Goal: Task Accomplishment & Management: Manage account settings

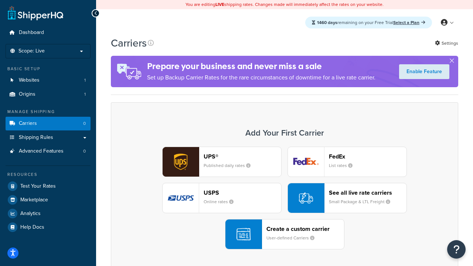
click at [285, 198] on div "UPS® Published daily rates FedEx List rates USPS Online rates See all live rate…" at bounding box center [285, 198] width 332 height 103
click at [368, 156] on header "FedEx" at bounding box center [368, 156] width 78 height 7
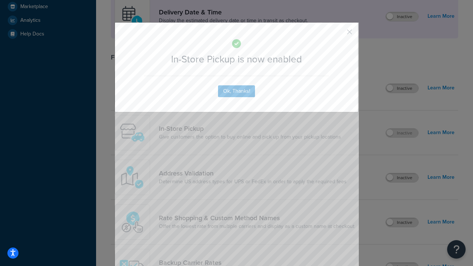
scroll to position [207, 0]
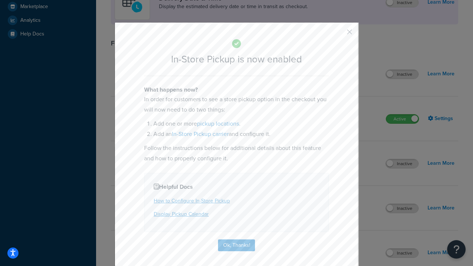
click at [339, 34] on button "button" at bounding box center [339, 35] width 2 height 2
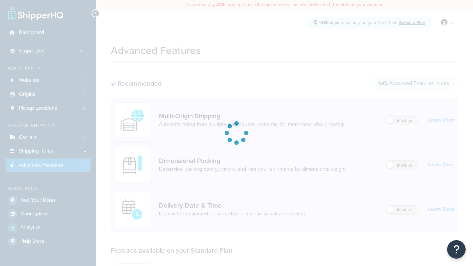
scroll to position [193, 0]
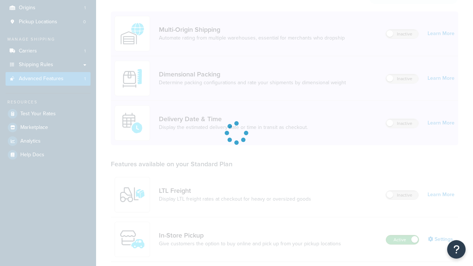
click at [402, 235] on label "Active" at bounding box center [402, 239] width 33 height 9
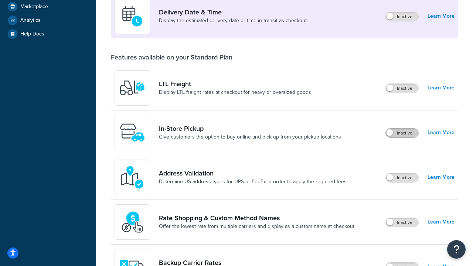
scroll to position [179, 0]
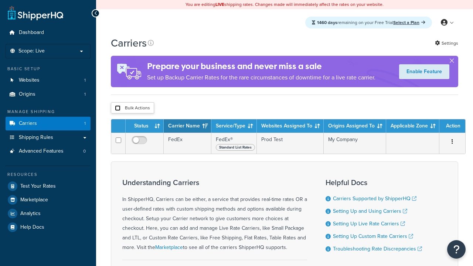
click at [118, 109] on input "checkbox" at bounding box center [118, 108] width 6 height 6
checkbox input "true"
click at [0, 0] on button "Delete" at bounding box center [0, 0] width 0 height 0
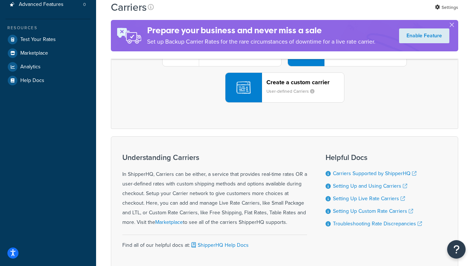
click at [285, 103] on div "UPS® Published daily rates FedEx List rates USPS Online rates See all live rate…" at bounding box center [285, 51] width 332 height 103
click at [285, 96] on div "Create a custom carrier User-defined Carriers" at bounding box center [305, 88] width 78 height 18
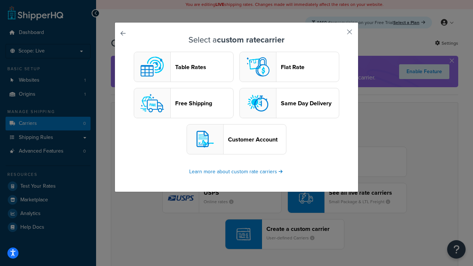
click at [184, 67] on header "Table Rates" at bounding box center [204, 67] width 58 height 7
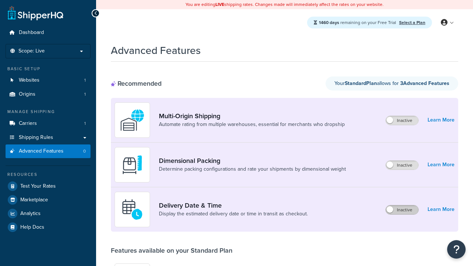
click at [402, 210] on label "Inactive" at bounding box center [402, 209] width 33 height 9
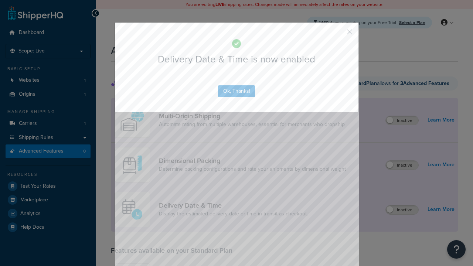
click at [339, 34] on button "button" at bounding box center [339, 35] width 2 height 2
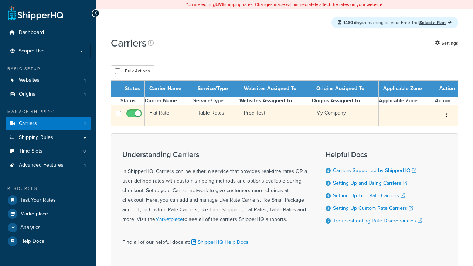
click at [187, 126] on td "Flat Rate" at bounding box center [169, 115] width 48 height 21
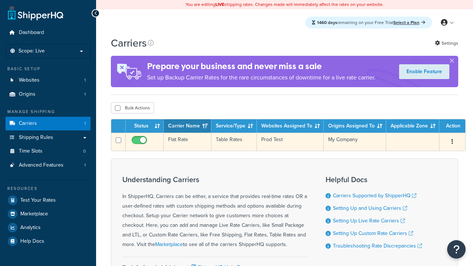
click at [187, 142] on td "Flat Rate" at bounding box center [188, 142] width 48 height 18
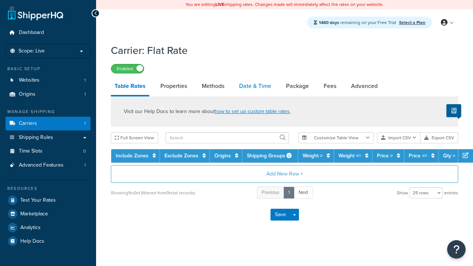
click at [255, 86] on link "Date & Time" at bounding box center [255, 86] width 40 height 18
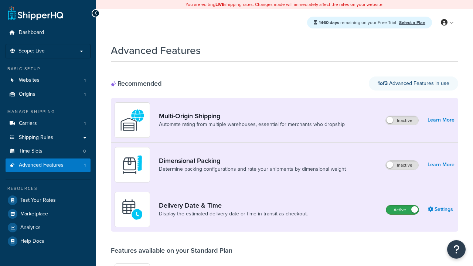
click at [402, 210] on label "Active" at bounding box center [402, 209] width 33 height 9
